Goal: Task Accomplishment & Management: Use online tool/utility

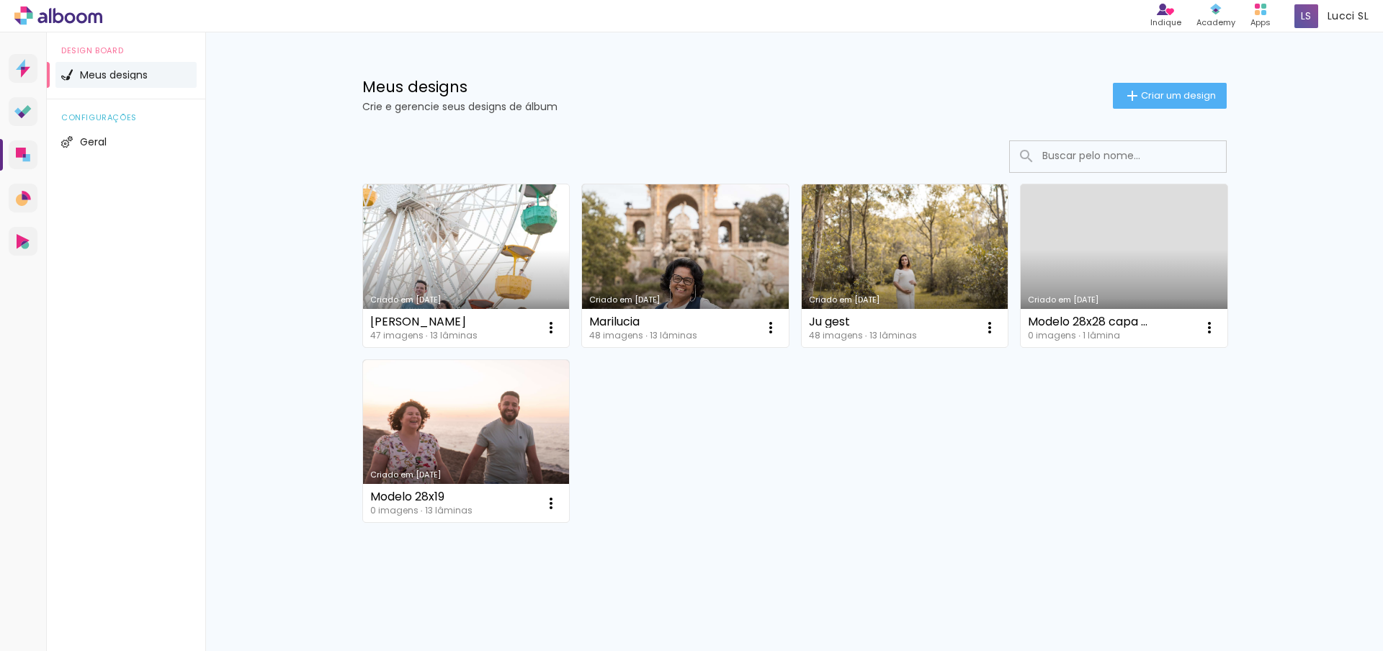
click at [435, 249] on link "Criado em 16/09/25" at bounding box center [466, 265] width 207 height 163
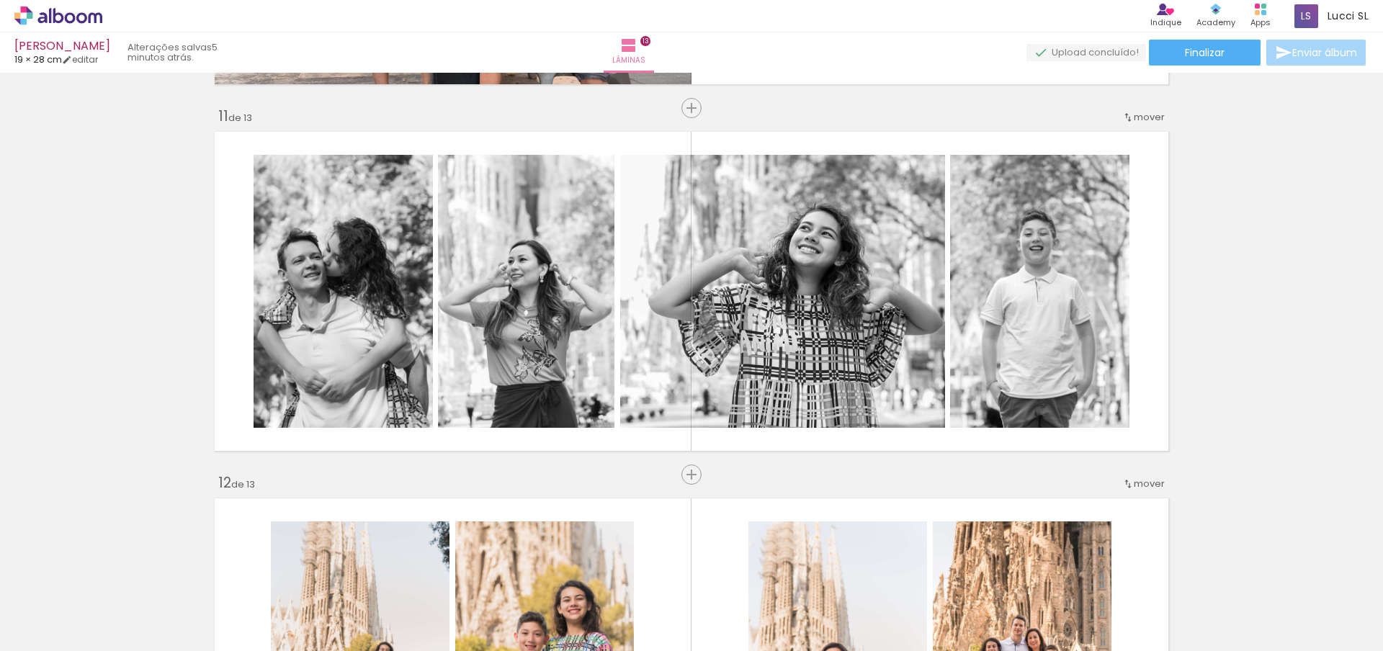
scroll to position [775, 0]
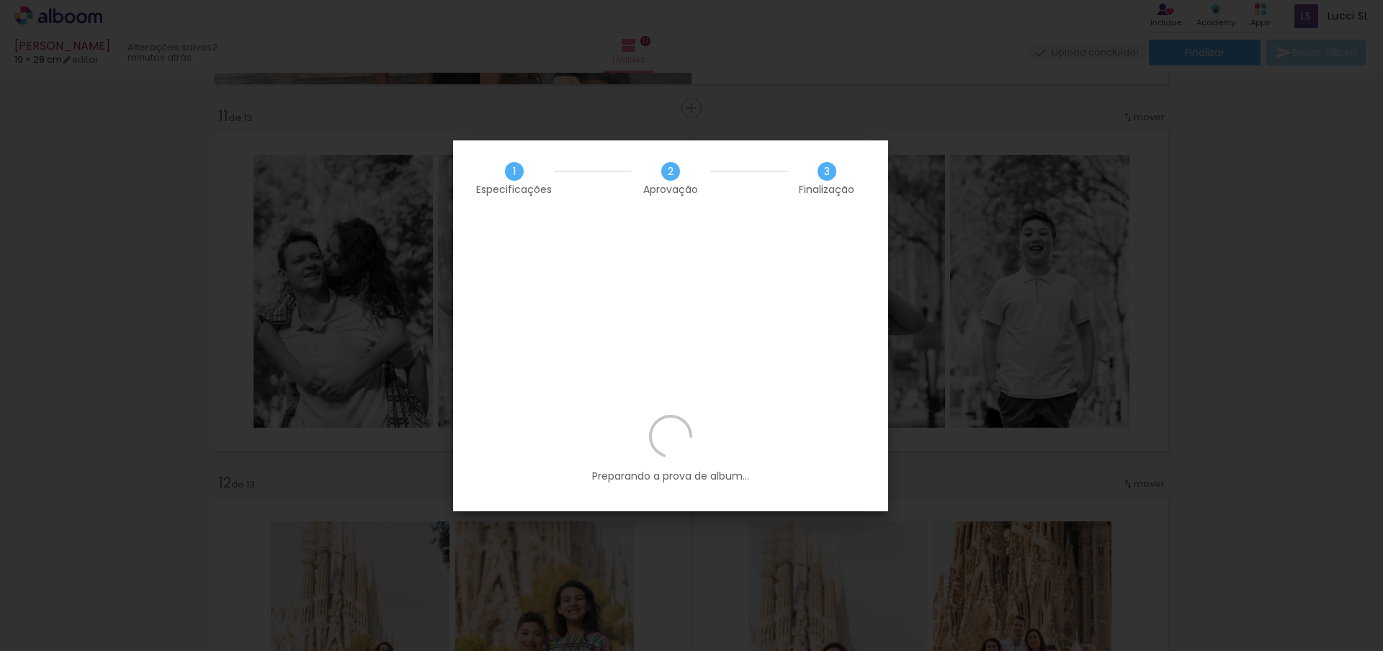
scroll to position [775, 0]
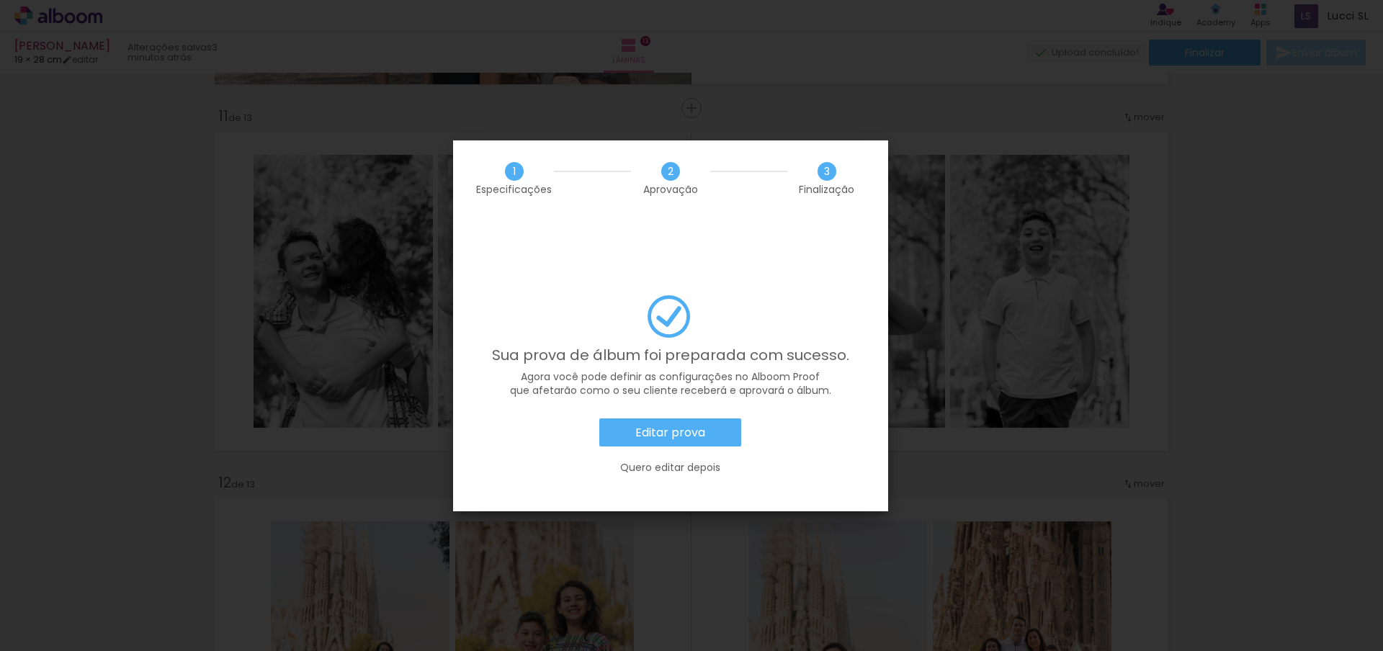
click at [0, 0] on slot "Editar prova" at bounding box center [0, 0] width 0 height 0
